Goal: Task Accomplishment & Management: Manage account settings

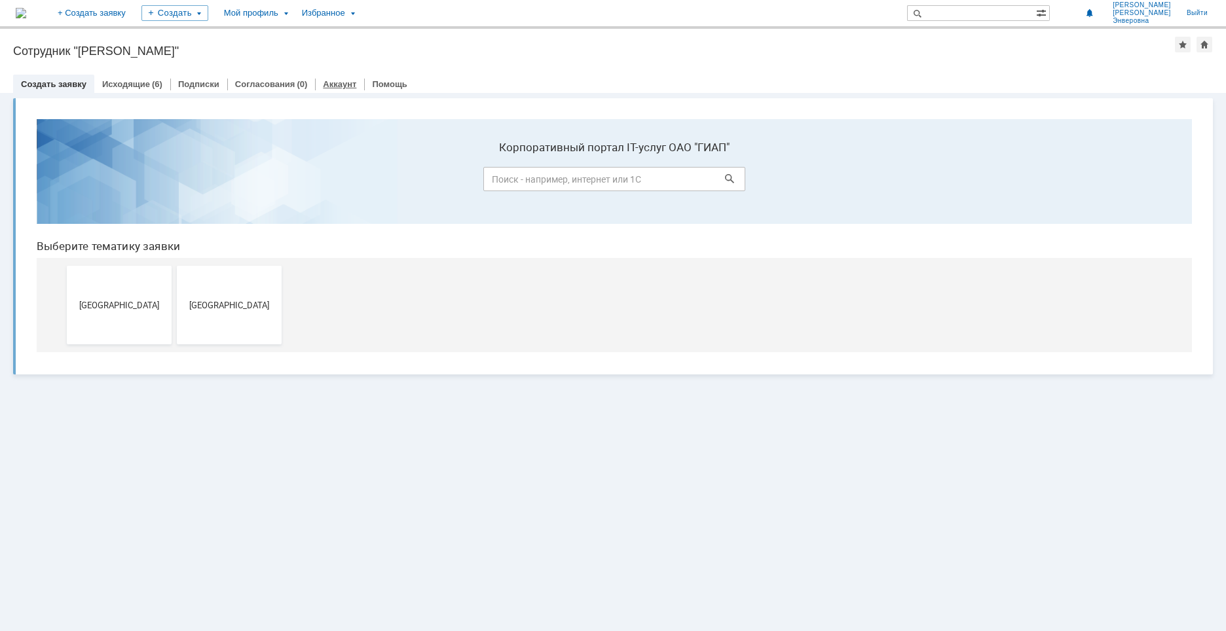
click at [324, 82] on link "Аккаунт" at bounding box center [339, 84] width 33 height 10
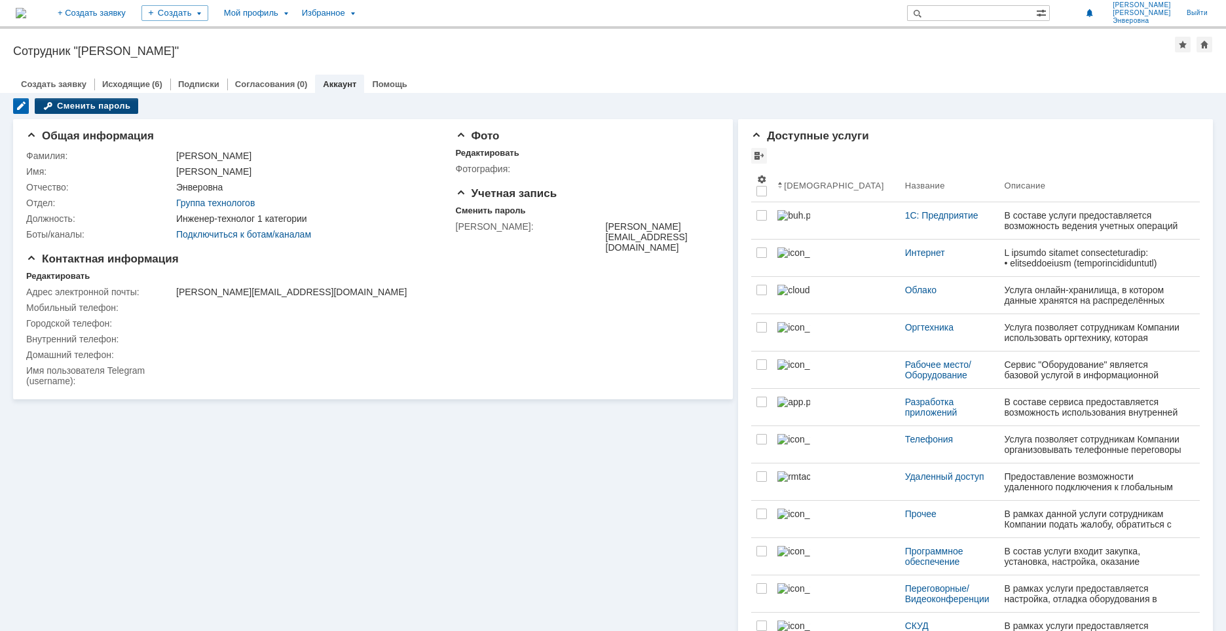
click at [118, 103] on div "Сменить пароль" at bounding box center [86, 106] width 103 height 16
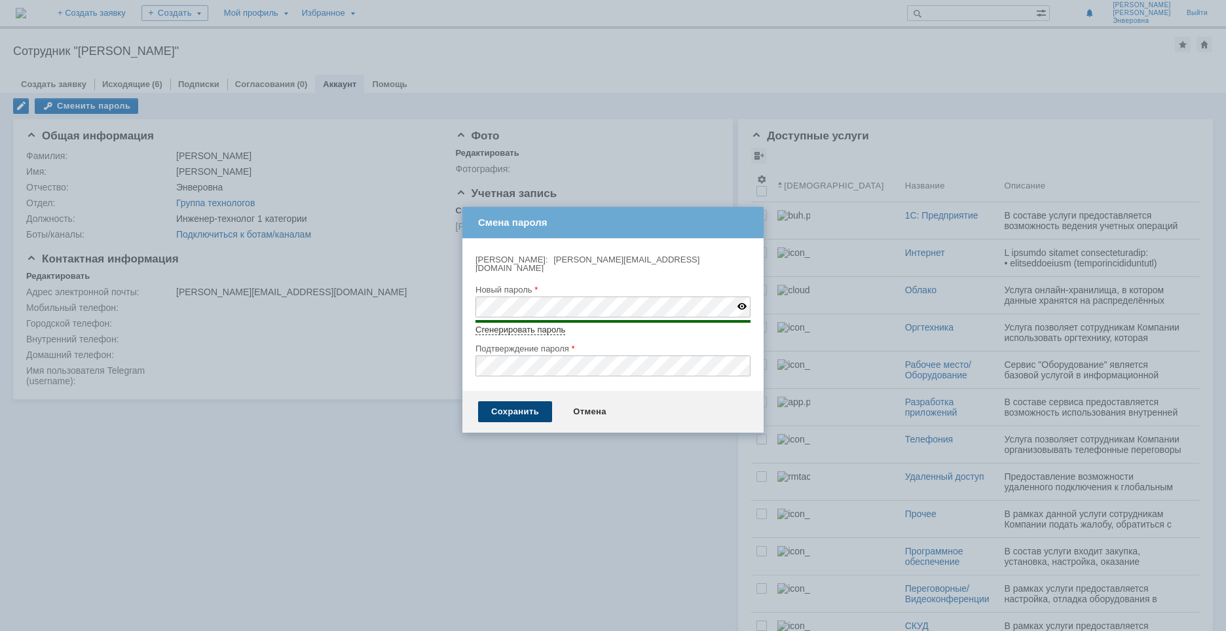
click at [512, 401] on div "Сохранить" at bounding box center [515, 411] width 74 height 21
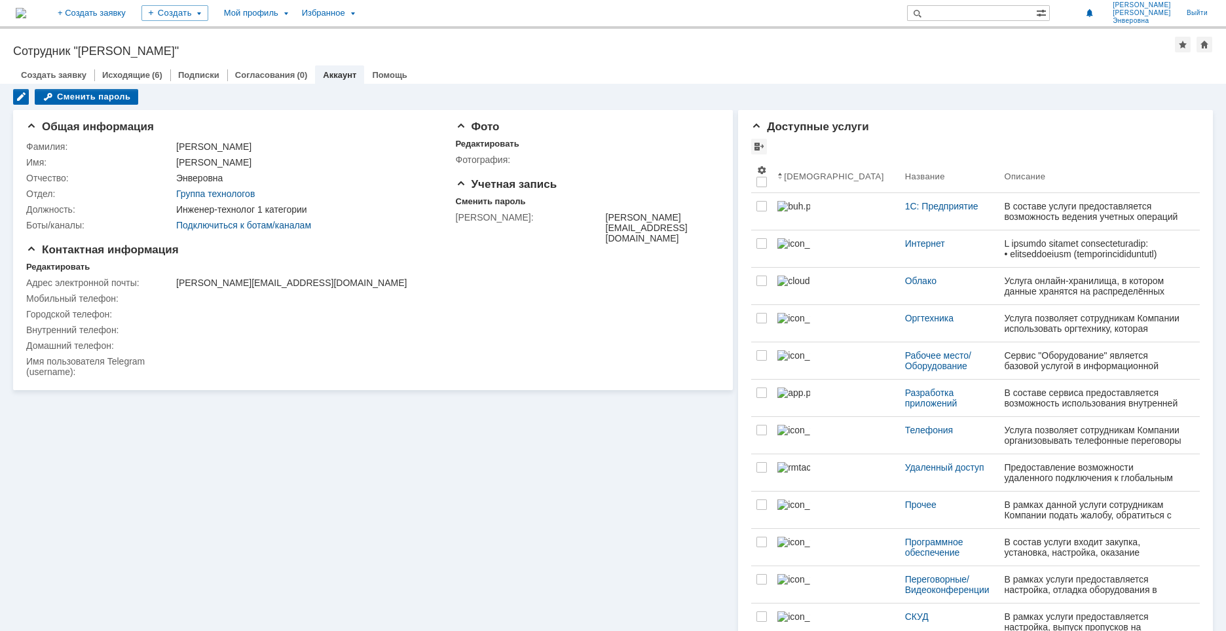
click at [34, 546] on div "Общая информация Общая информация Фамилия: [PERSON_NAME] Имя: [PERSON_NAME] Отч…" at bounding box center [372, 601] width 719 height 992
click at [413, 329] on td at bounding box center [305, 330] width 264 height 16
click at [852, 60] on div "Назад | Сотрудник "[PERSON_NAME]" Сотрудник "[PERSON_NAME]" employee$13233712 С…" at bounding box center [613, 56] width 1226 height 55
click at [626, 549] on div "Общая информация Общая информация Фамилия: [PERSON_NAME] Имя: [PERSON_NAME] Отч…" at bounding box center [372, 601] width 719 height 992
click at [114, 73] on link "Исходящие" at bounding box center [126, 75] width 48 height 10
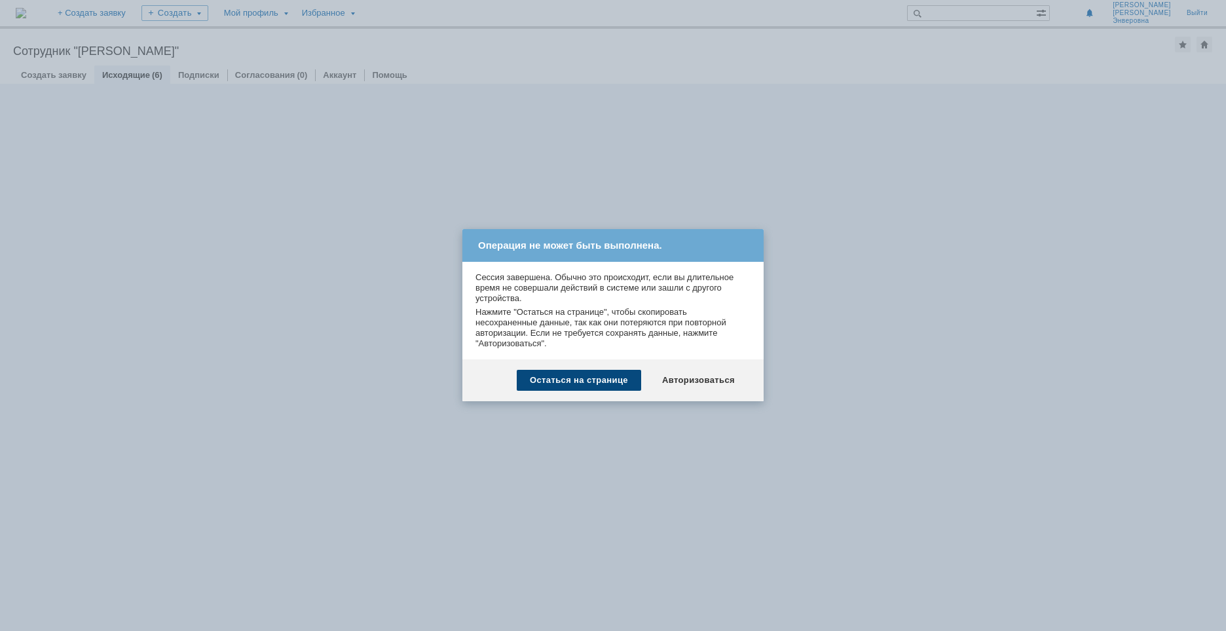
click at [584, 380] on div "Остаться на странице" at bounding box center [579, 380] width 124 height 21
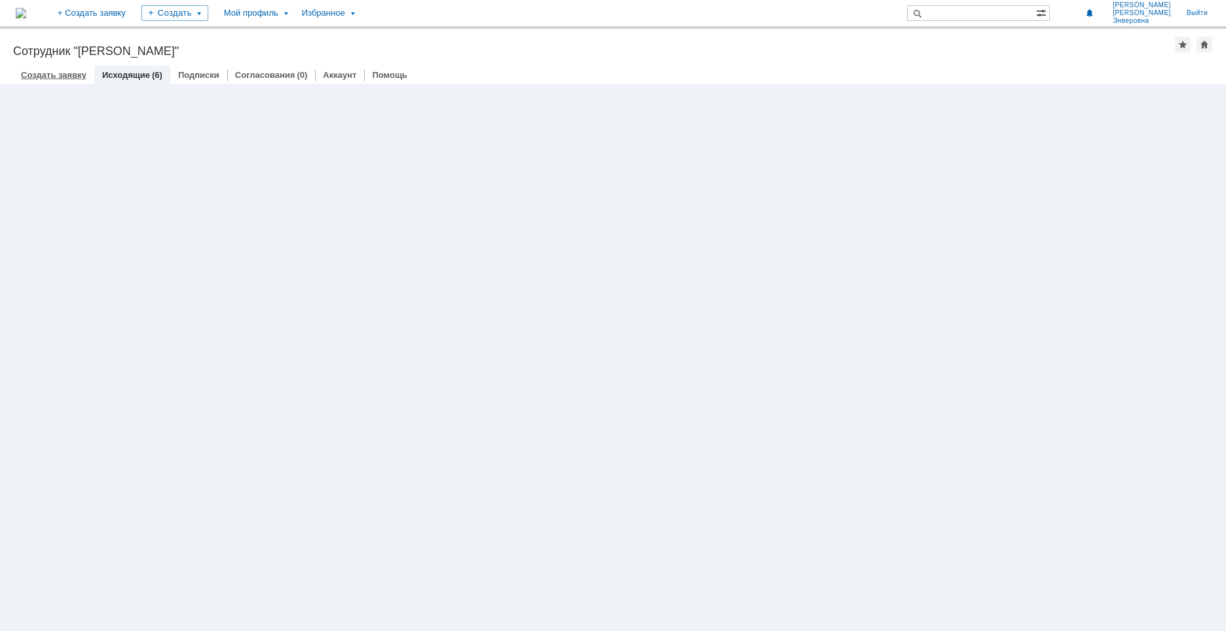
click at [61, 70] on link "Создать заявку" at bounding box center [53, 75] width 65 height 10
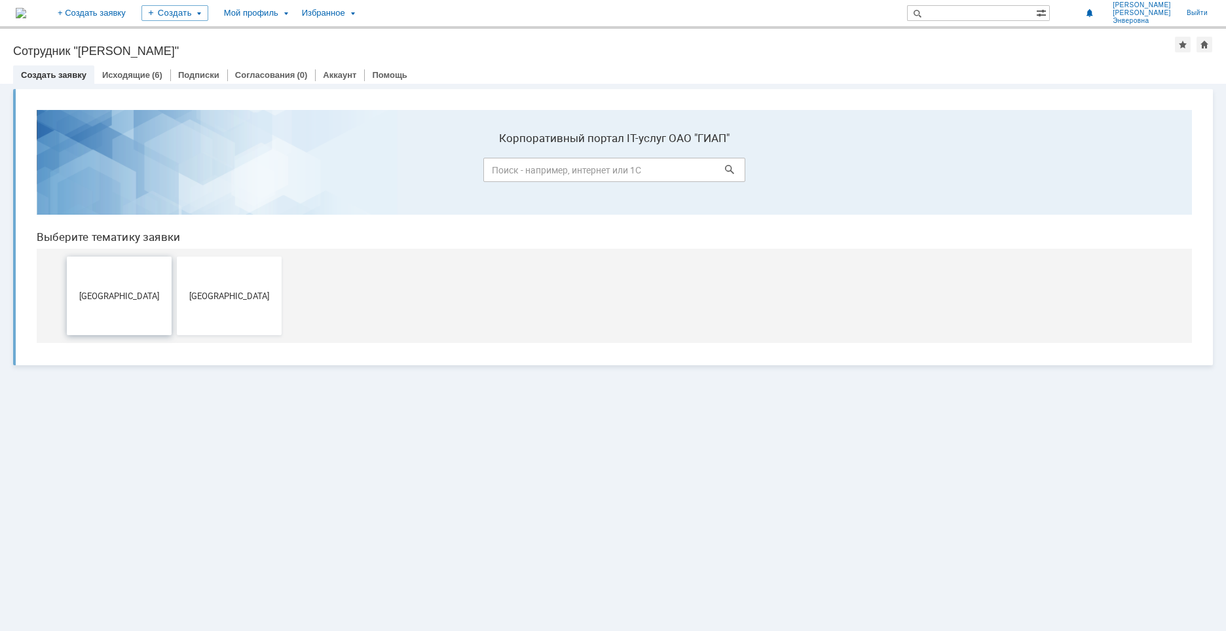
click at [139, 300] on span "[GEOGRAPHIC_DATA]" at bounding box center [119, 296] width 97 height 10
